Goal: Navigation & Orientation: Find specific page/section

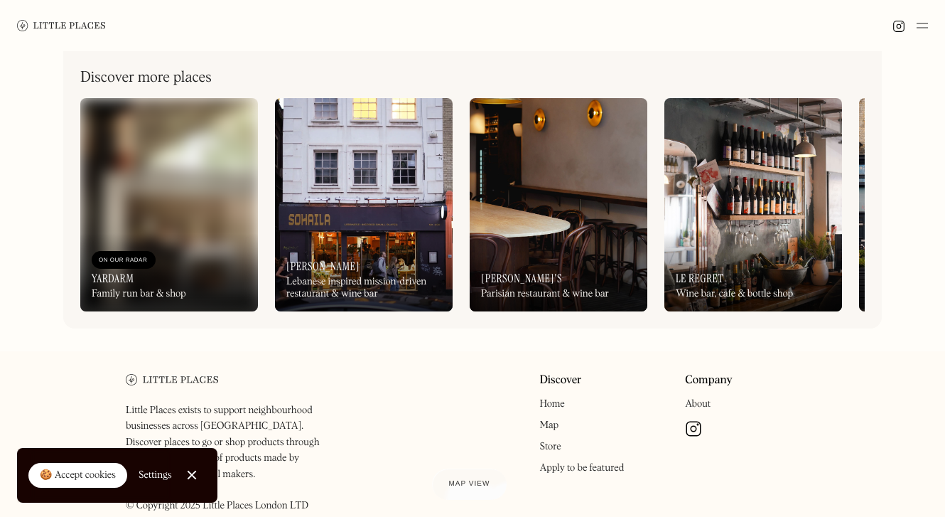
scroll to position [575, 0]
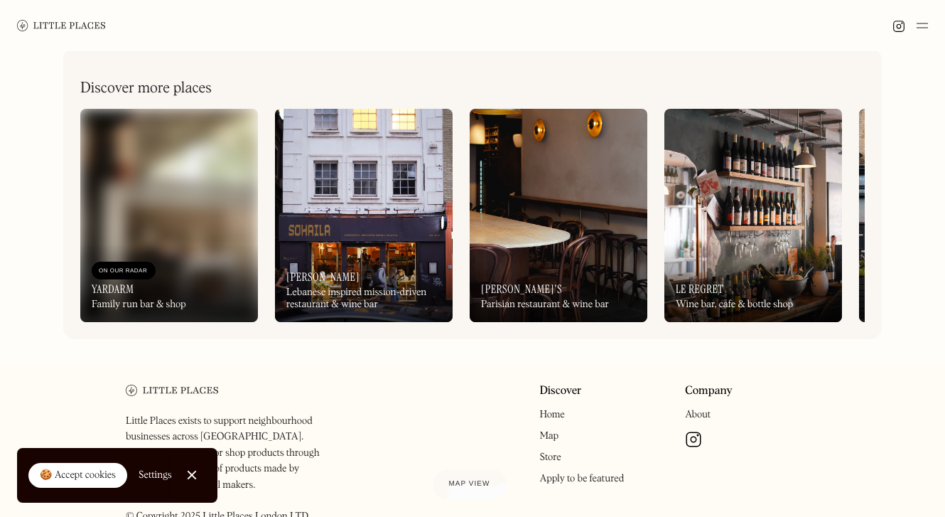
click at [541, 256] on div "On Our Radar Marjorie's Parisian restaurant & wine bar" at bounding box center [559, 283] width 178 height 78
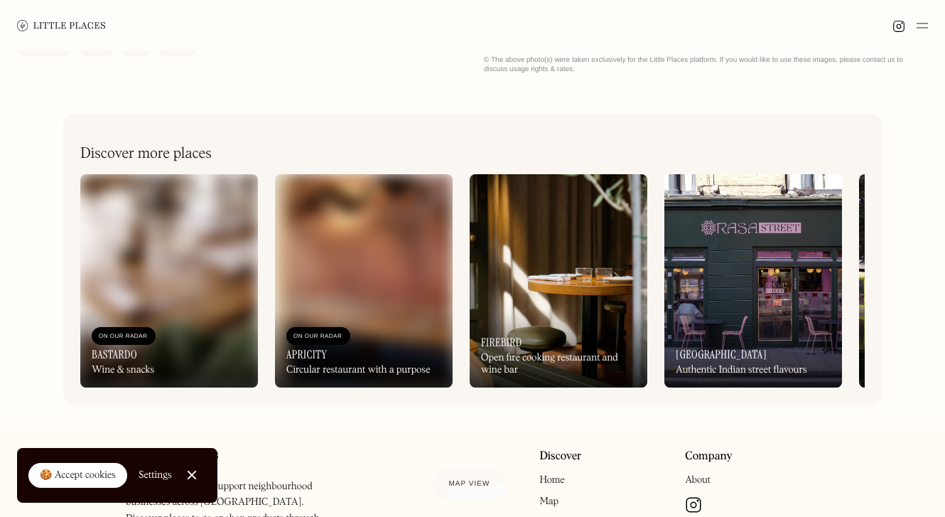
scroll to position [544, 0]
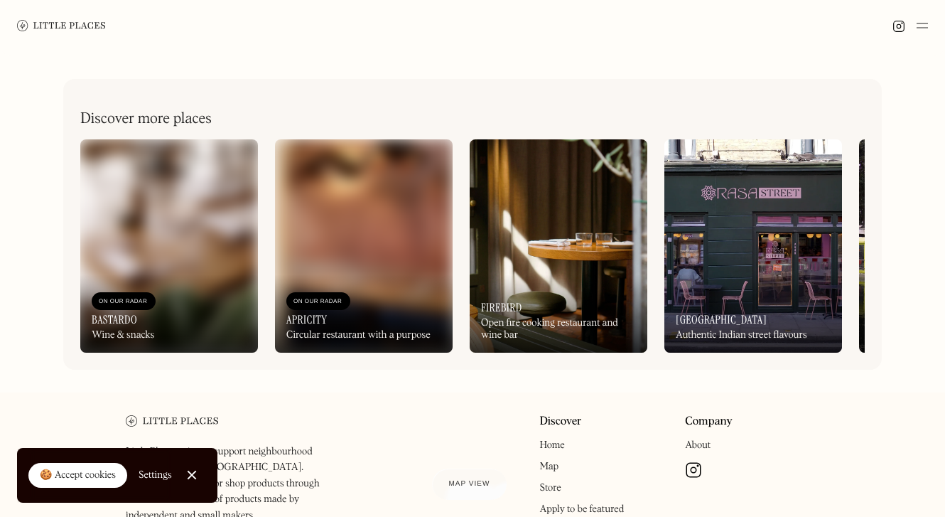
click at [609, 280] on div "On Our Radar Firebird Open fire cooking restaurant and wine bar" at bounding box center [559, 313] width 178 height 78
